Goal: Information Seeking & Learning: Find specific fact

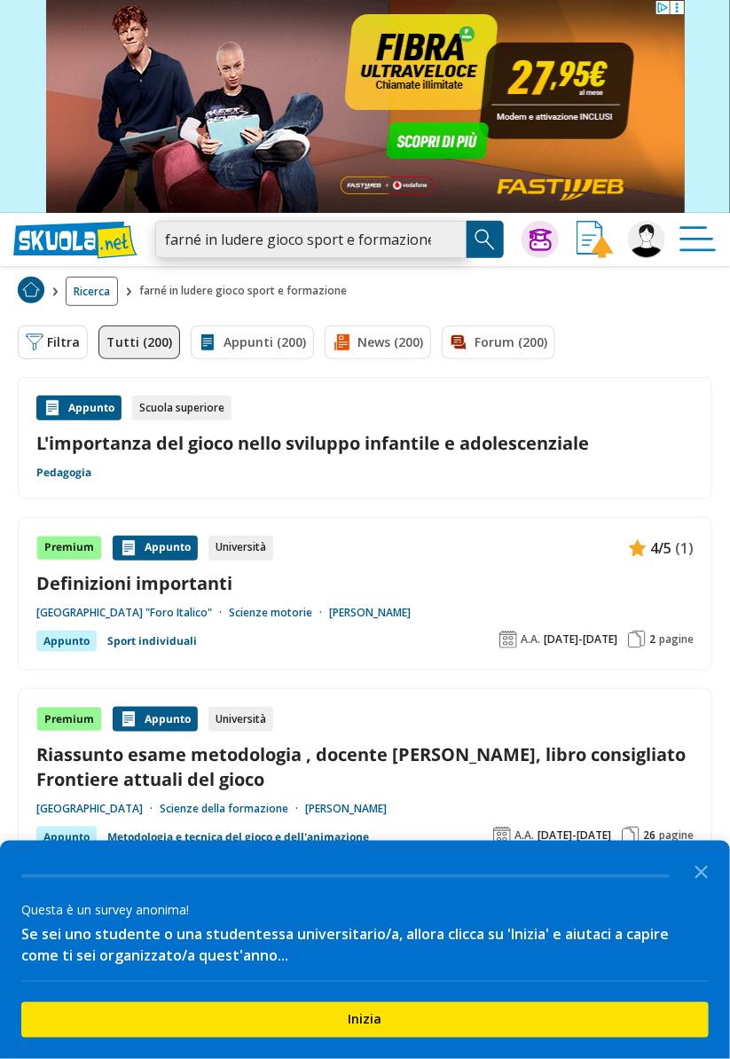
click at [392, 254] on input "farné in ludere gioco sport e formazione" at bounding box center [310, 239] width 311 height 37
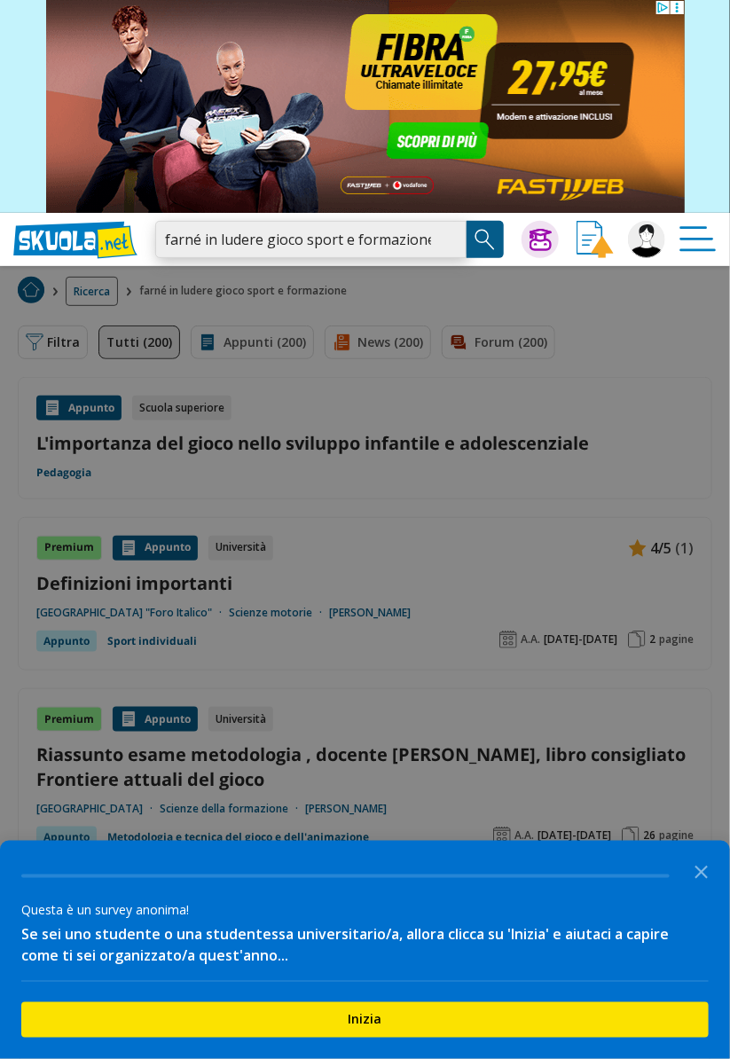
click at [272, 240] on input "farné in ludere gioco sport e formazione" at bounding box center [310, 239] width 311 height 37
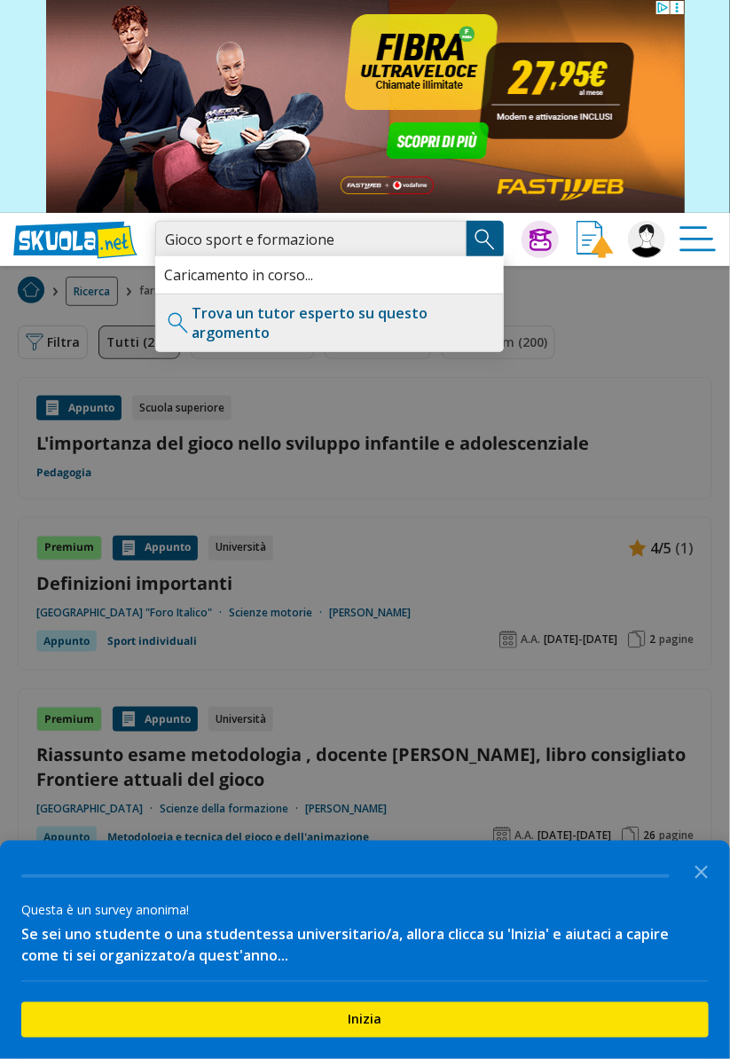
type input "Gioco sport e formazione"
click at [481, 241] on img "Search Button" at bounding box center [485, 239] width 27 height 27
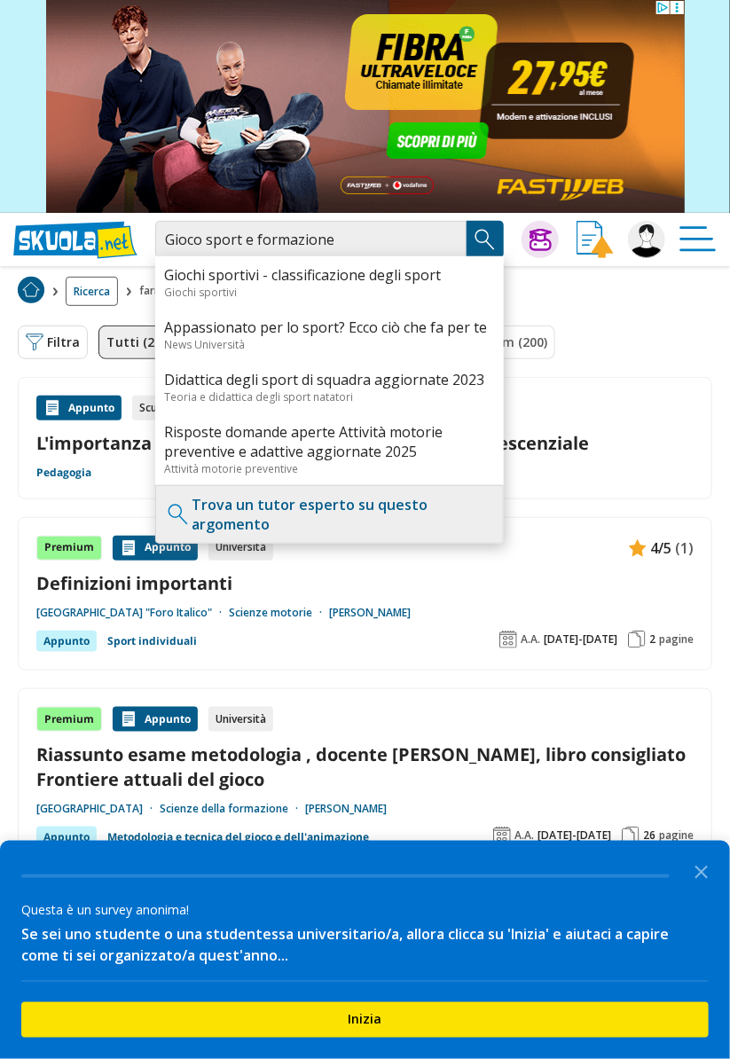
click at [486, 245] on img "Search Button" at bounding box center [485, 239] width 27 height 27
